Goal: Task Accomplishment & Management: Manage account settings

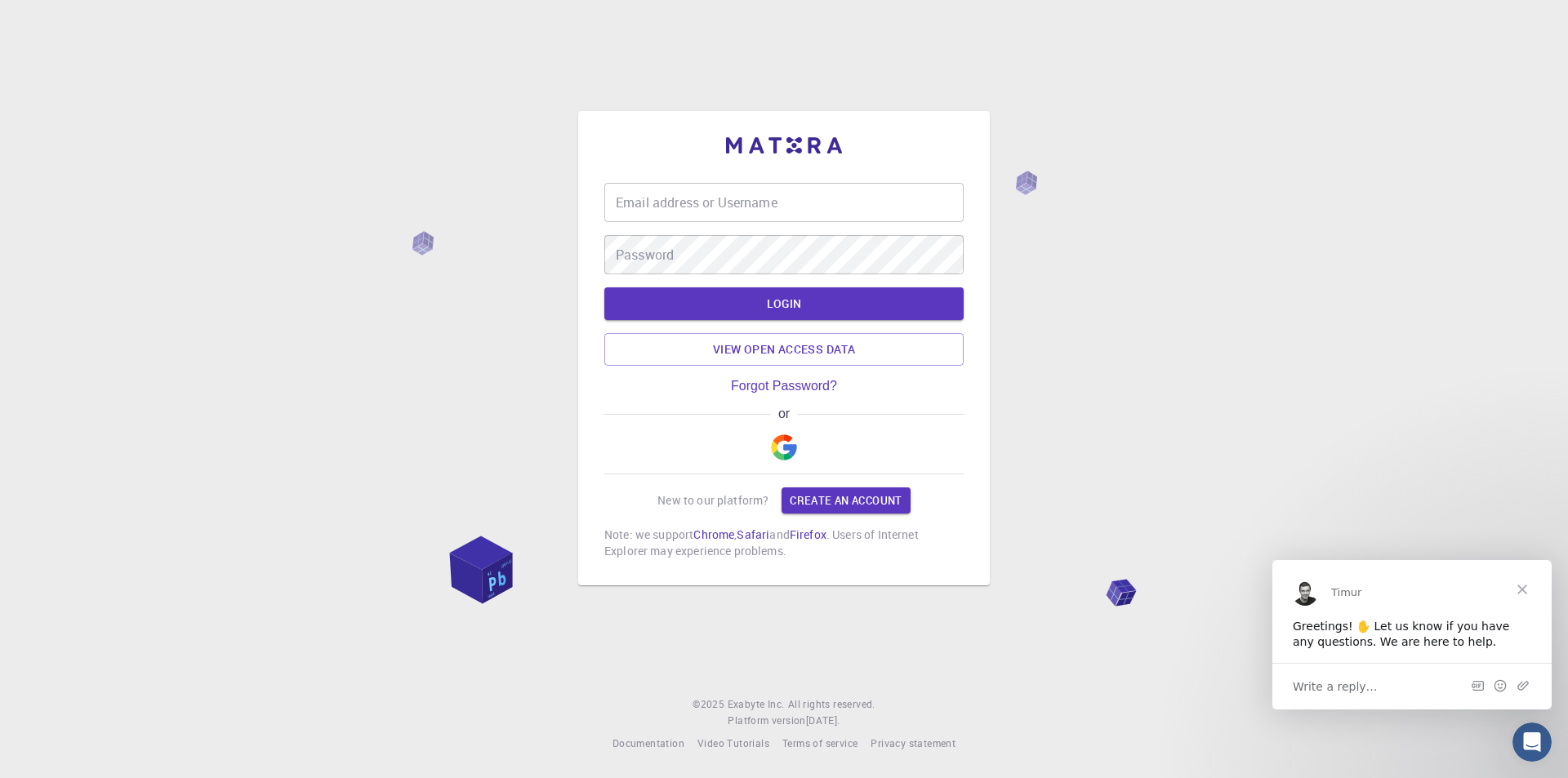
click at [1526, 590] on span "Close" at bounding box center [1523, 588] width 59 height 59
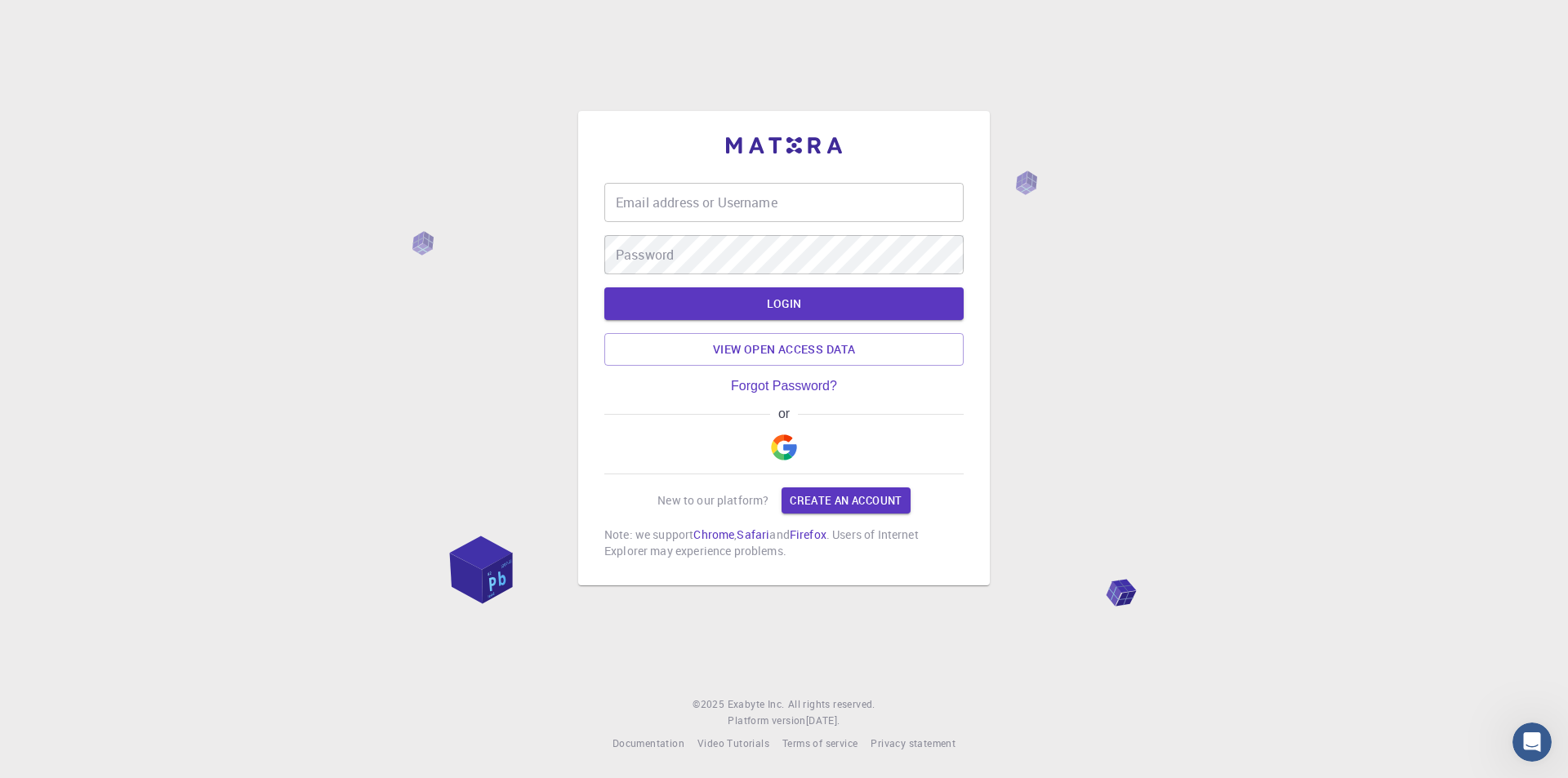
click at [742, 194] on div "Email address or Username Email address or Username" at bounding box center [784, 203] width 360 height 39
click at [789, 203] on input "Email address or Username" at bounding box center [784, 203] width 360 height 39
type input "[EMAIL_ADDRESS][DOMAIN_NAME]"
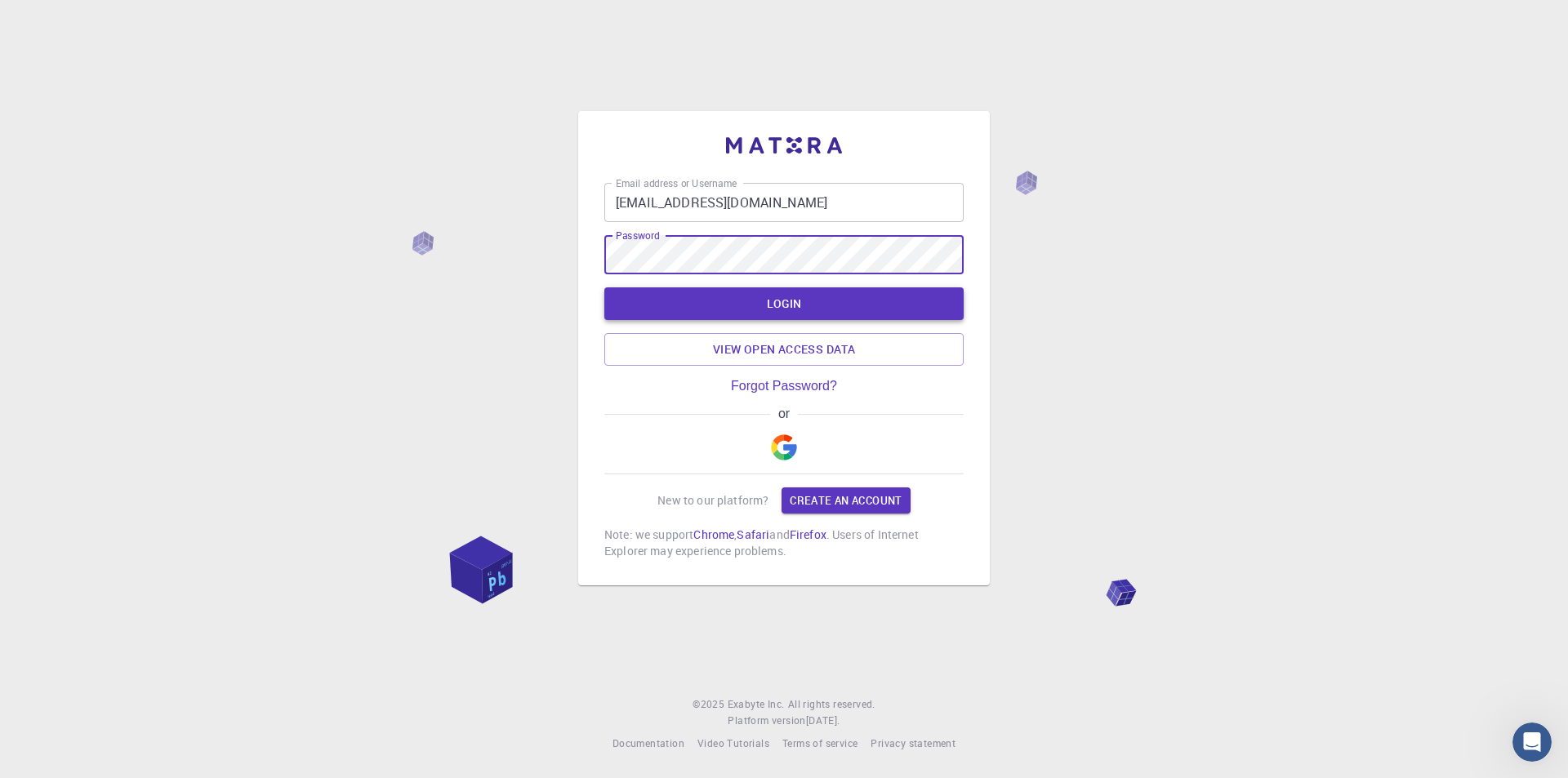
click at [796, 313] on button "LOGIN" at bounding box center [784, 304] width 360 height 33
